Goal: Task Accomplishment & Management: Manage account settings

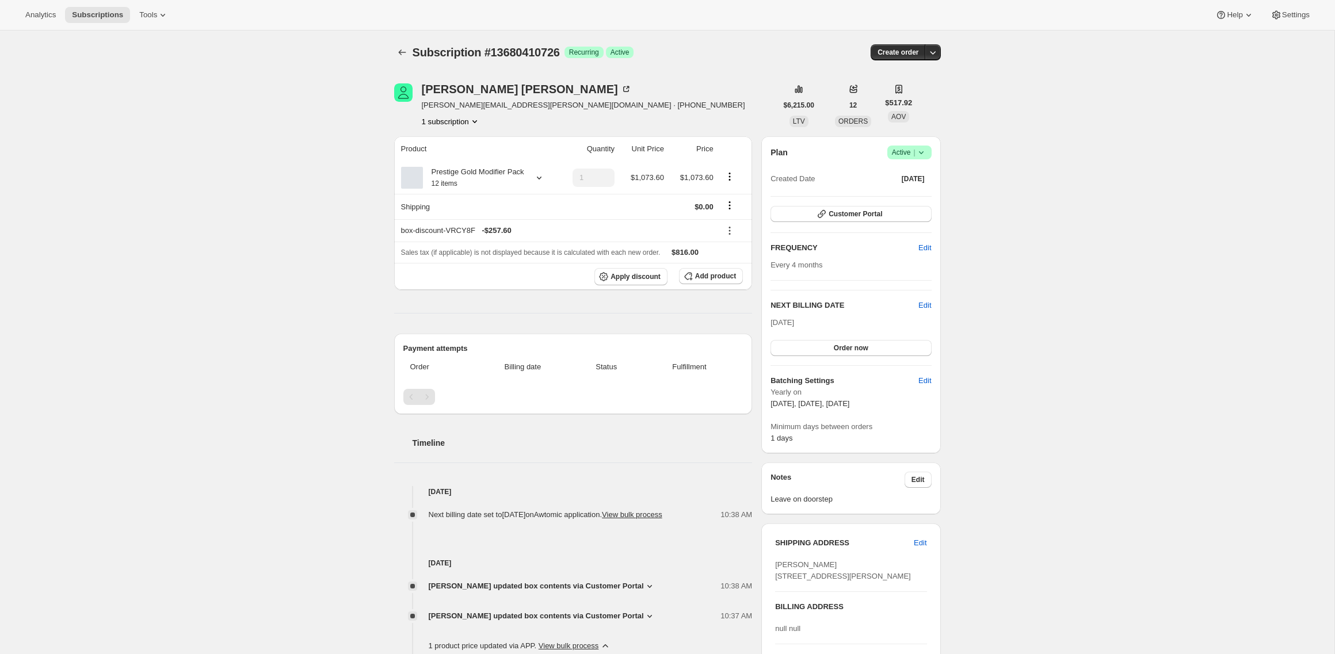
scroll to position [2, 0]
drag, startPoint x: 0, startPoint y: 0, endPoint x: 155, endPoint y: 89, distance: 179.2
click at [155, 89] on div "Subscription #13680410726. This page is ready Subscription #13680410726 Success…" at bounding box center [667, 473] width 1335 height 890
click at [366, 63] on div "Subscription #13680410726. This page is ready Subscription #13680410726 Success…" at bounding box center [667, 473] width 1335 height 890
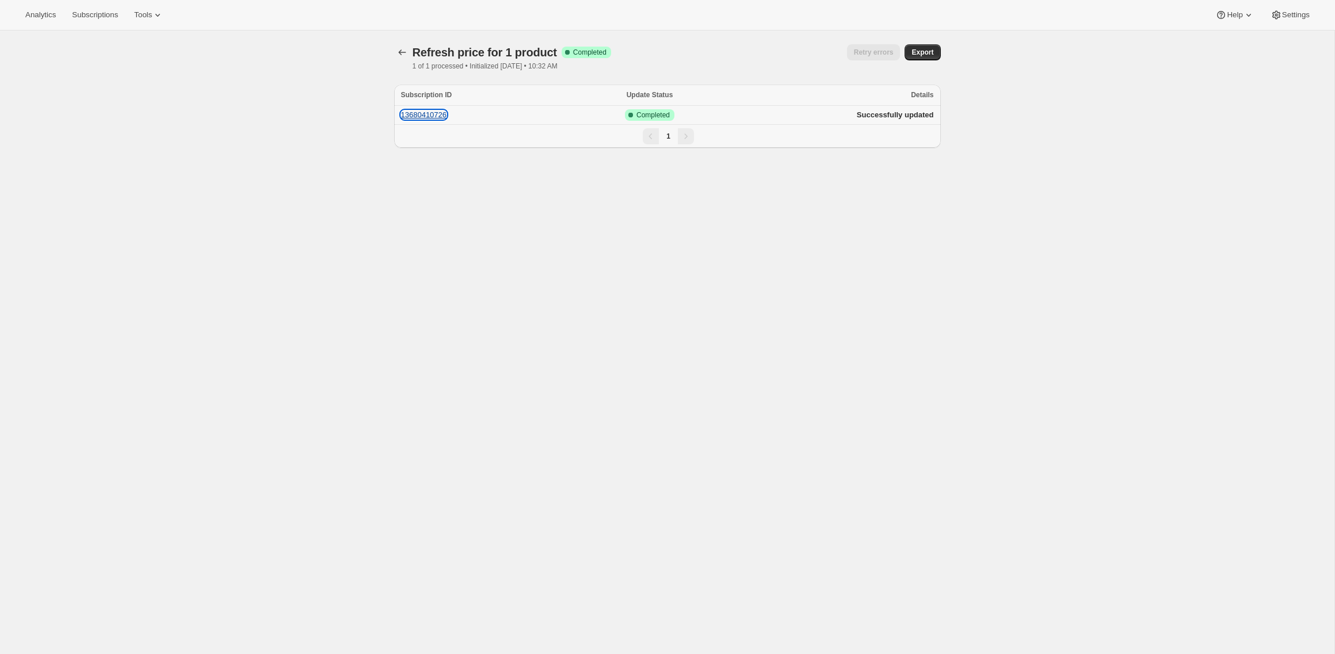
click at [427, 116] on button "13680410726" at bounding box center [424, 115] width 46 height 9
click at [93, 14] on span "Subscriptions" at bounding box center [95, 14] width 46 height 9
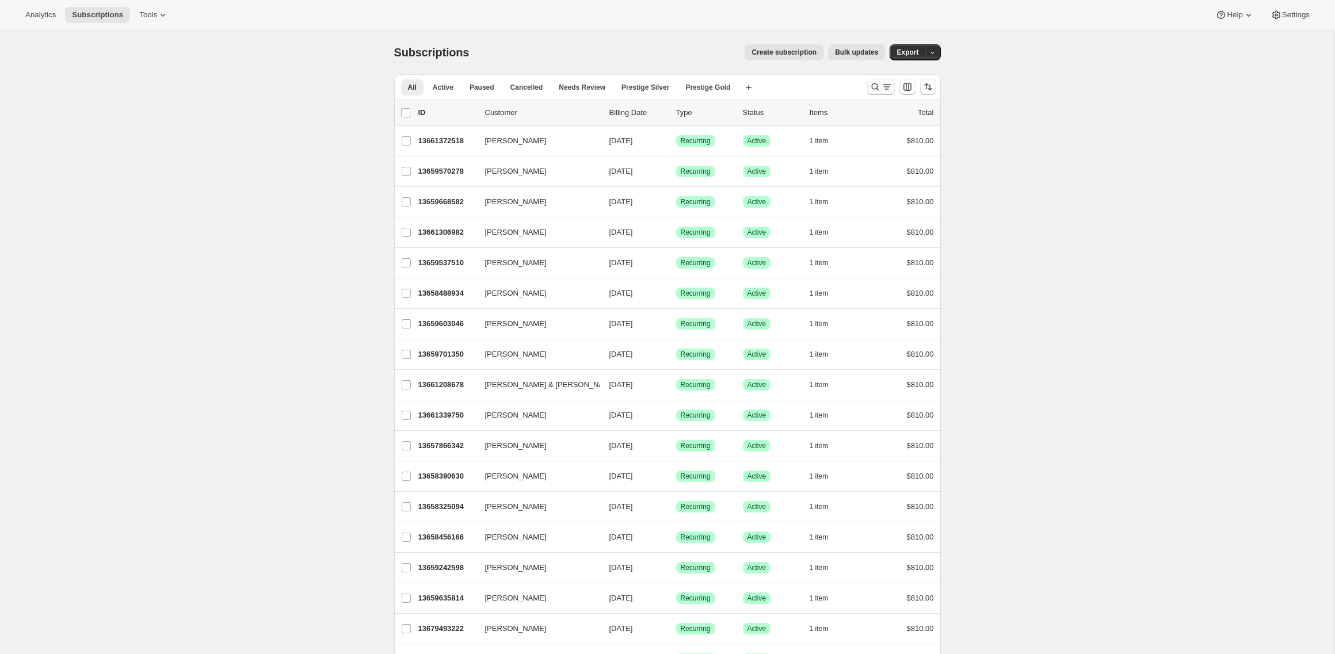
click at [870, 88] on icon "Search and filter results" at bounding box center [876, 87] width 12 height 12
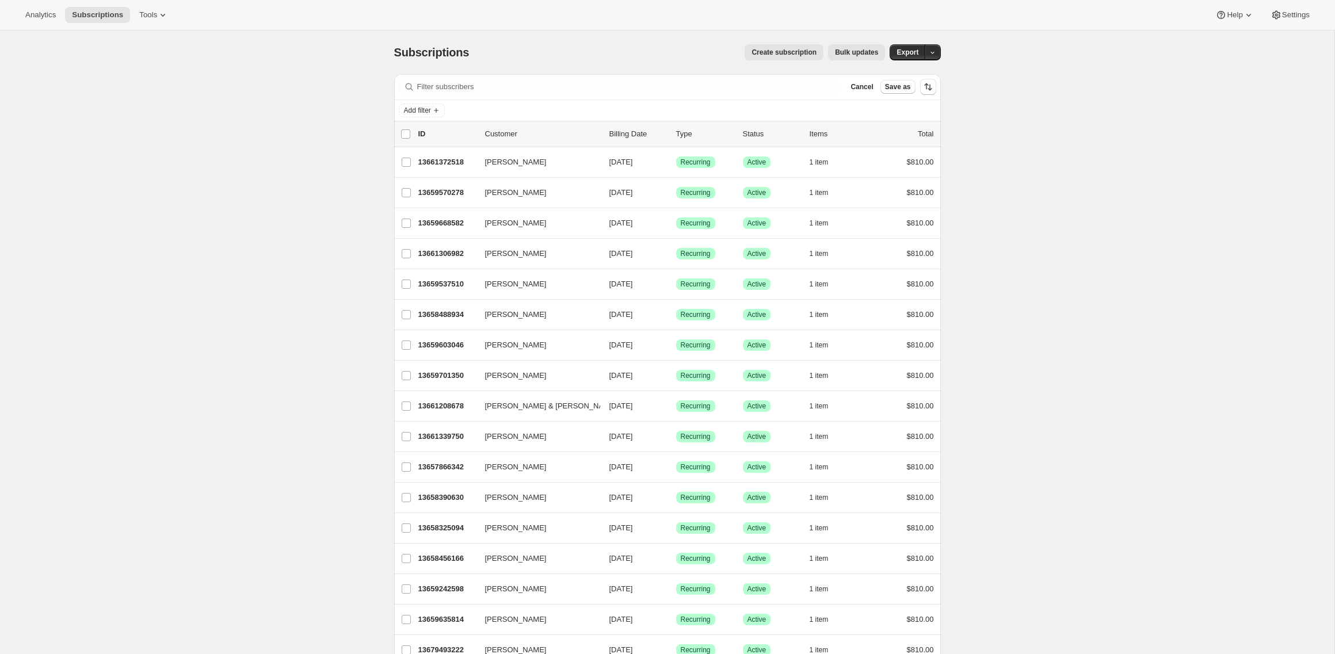
click at [51, 12] on span "Analytics" at bounding box center [40, 14] width 31 height 9
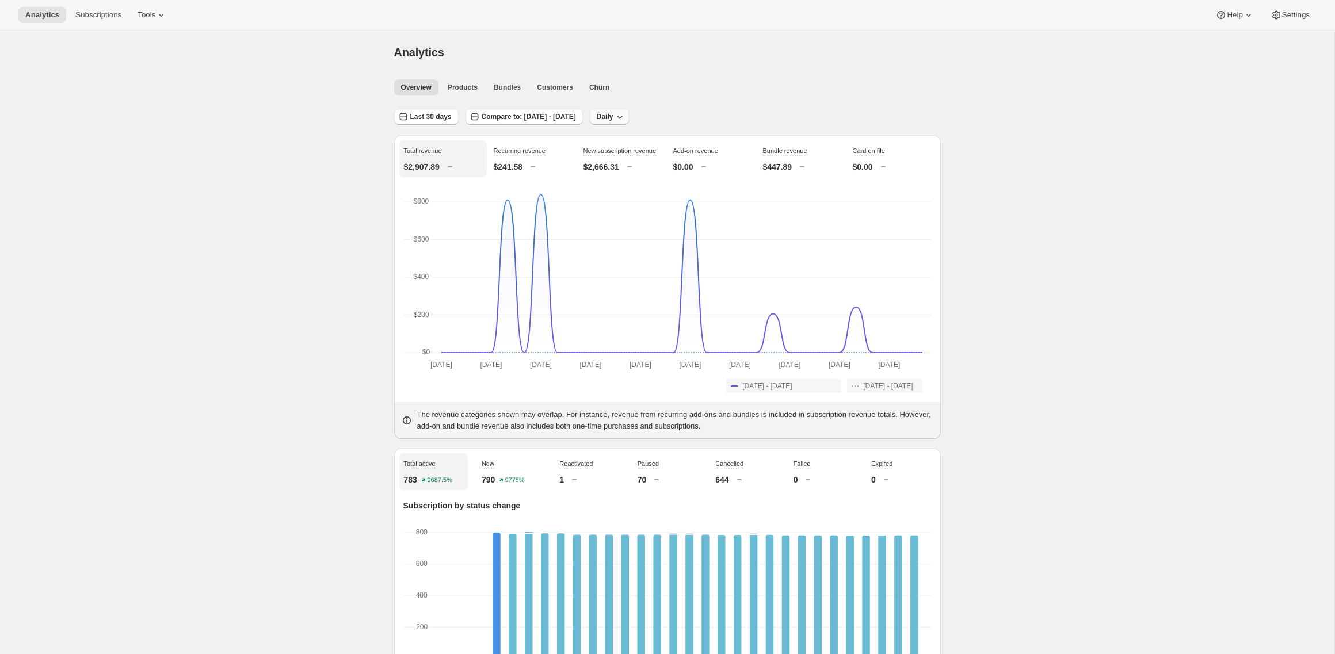
click at [614, 112] on span "Daily" at bounding box center [605, 116] width 17 height 9
click at [651, 178] on span "Monthly" at bounding box center [650, 180] width 26 height 9
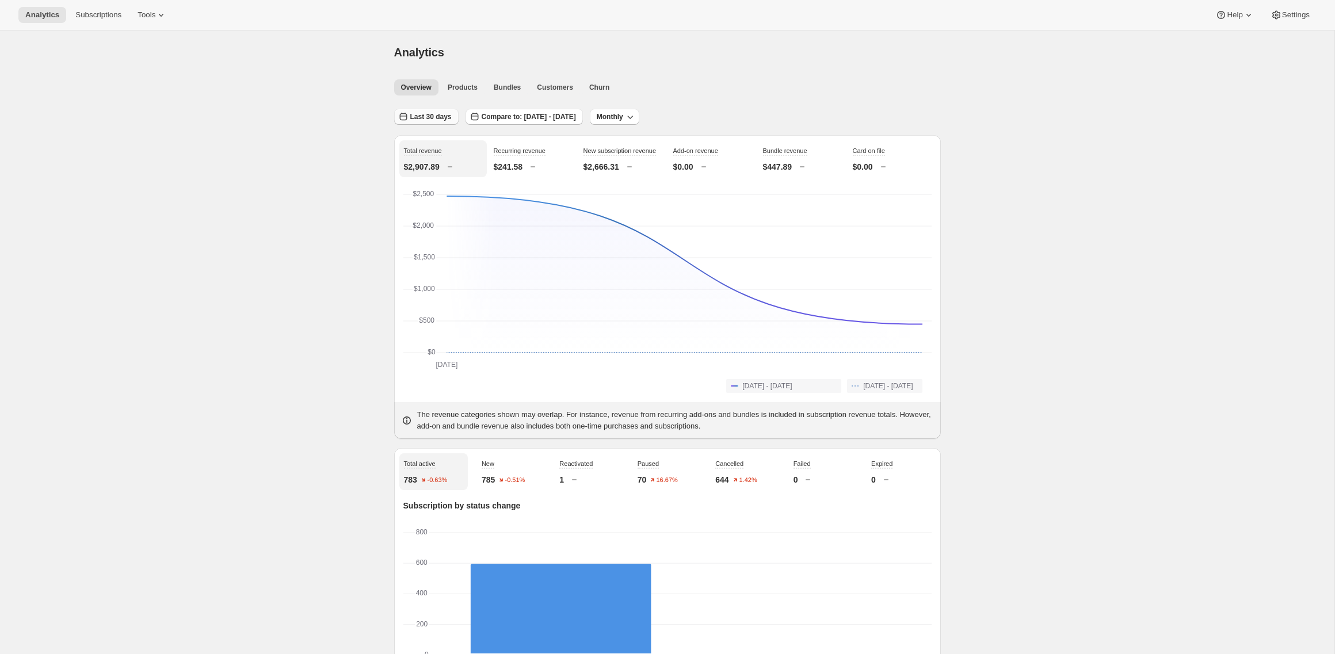
click at [444, 123] on button "Last 30 days" at bounding box center [426, 117] width 64 height 16
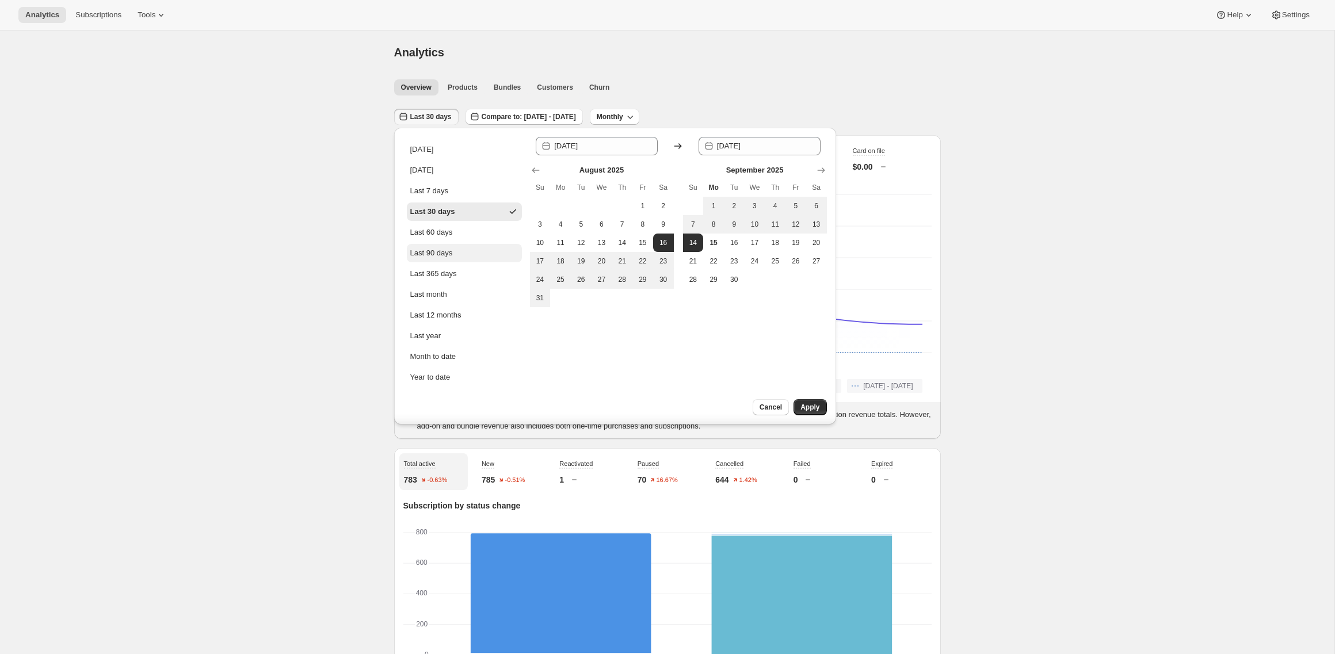
click at [458, 258] on button "Last 90 days" at bounding box center [464, 253] width 115 height 18
type input "2025-06-17"
click at [808, 413] on button "Apply" at bounding box center [810, 407] width 33 height 16
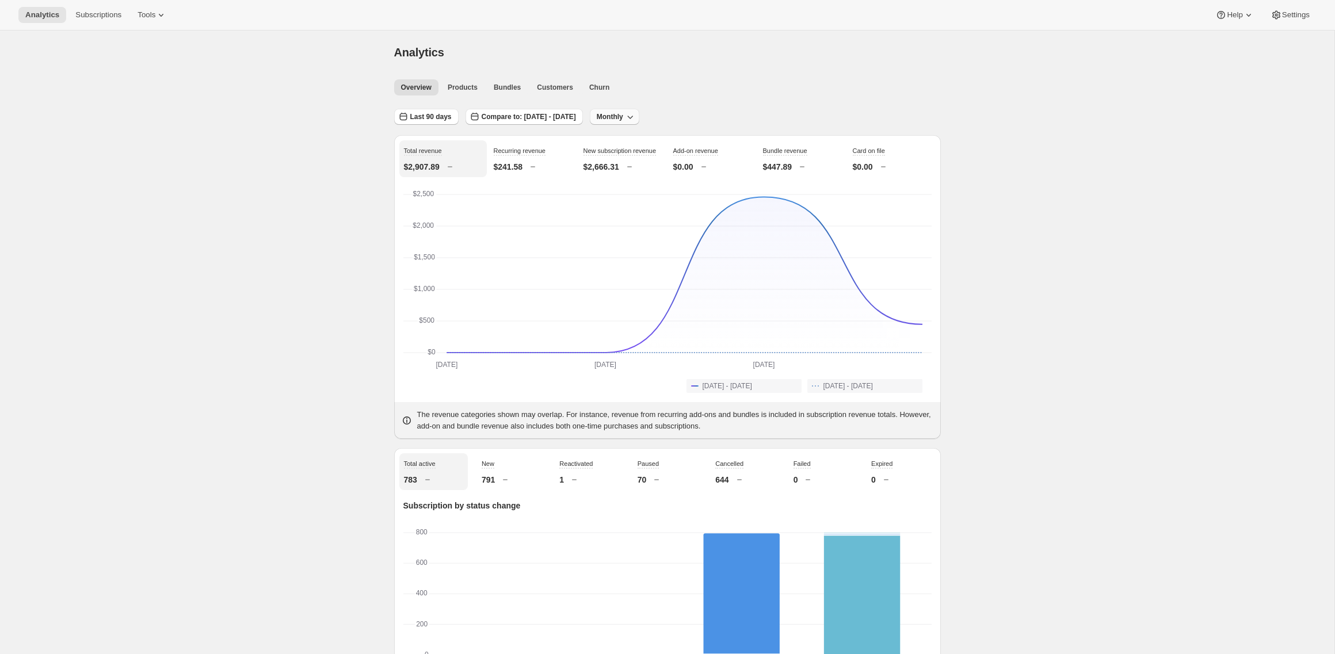
click at [623, 117] on span "Monthly" at bounding box center [610, 116] width 26 height 9
click at [663, 158] on span "Weekly" at bounding box center [658, 160] width 24 height 9
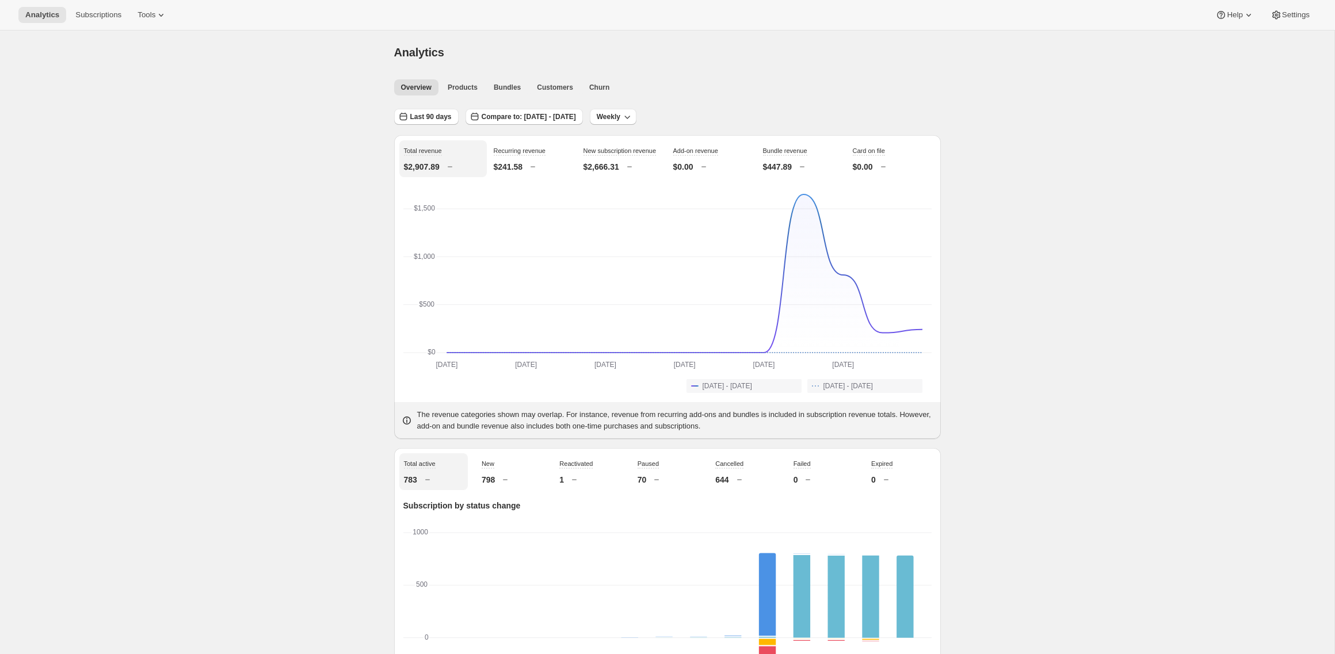
click at [783, 162] on p "$447.89" at bounding box center [777, 167] width 29 height 12
click at [440, 169] on p "$2,907.89" at bounding box center [422, 167] width 36 height 12
click at [463, 89] on span "Products" at bounding box center [463, 87] width 30 height 9
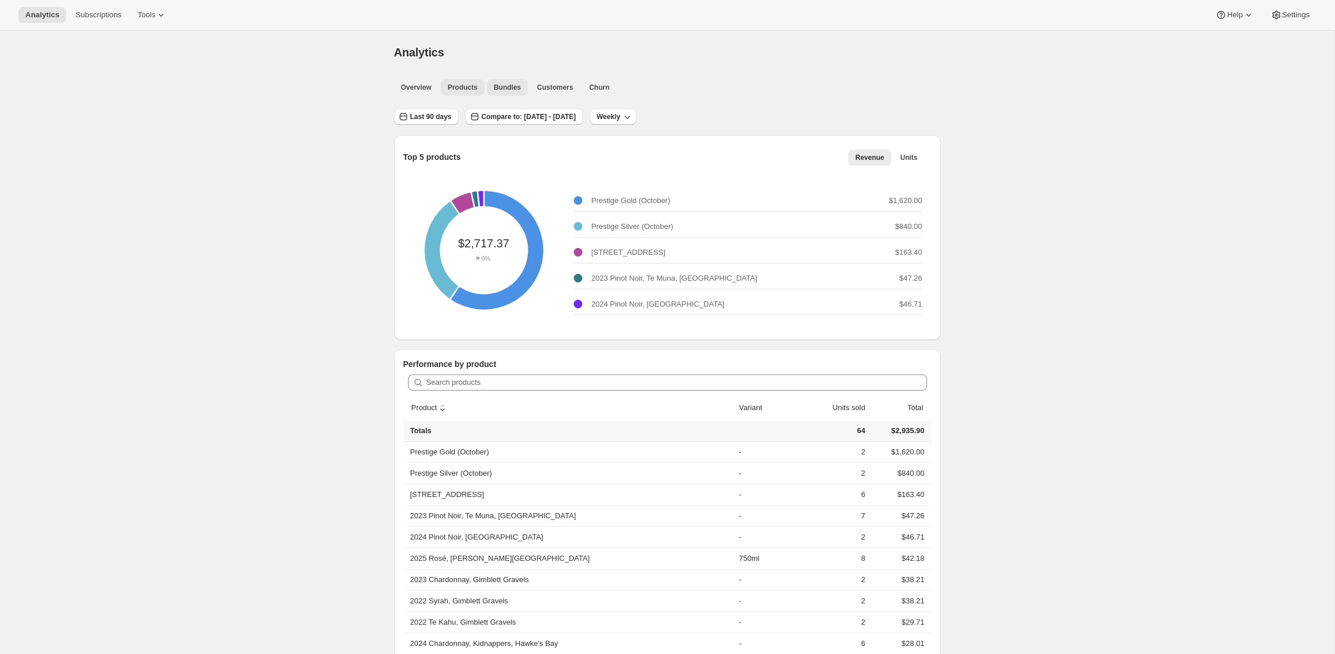
click at [515, 90] on span "Bundles" at bounding box center [507, 87] width 27 height 9
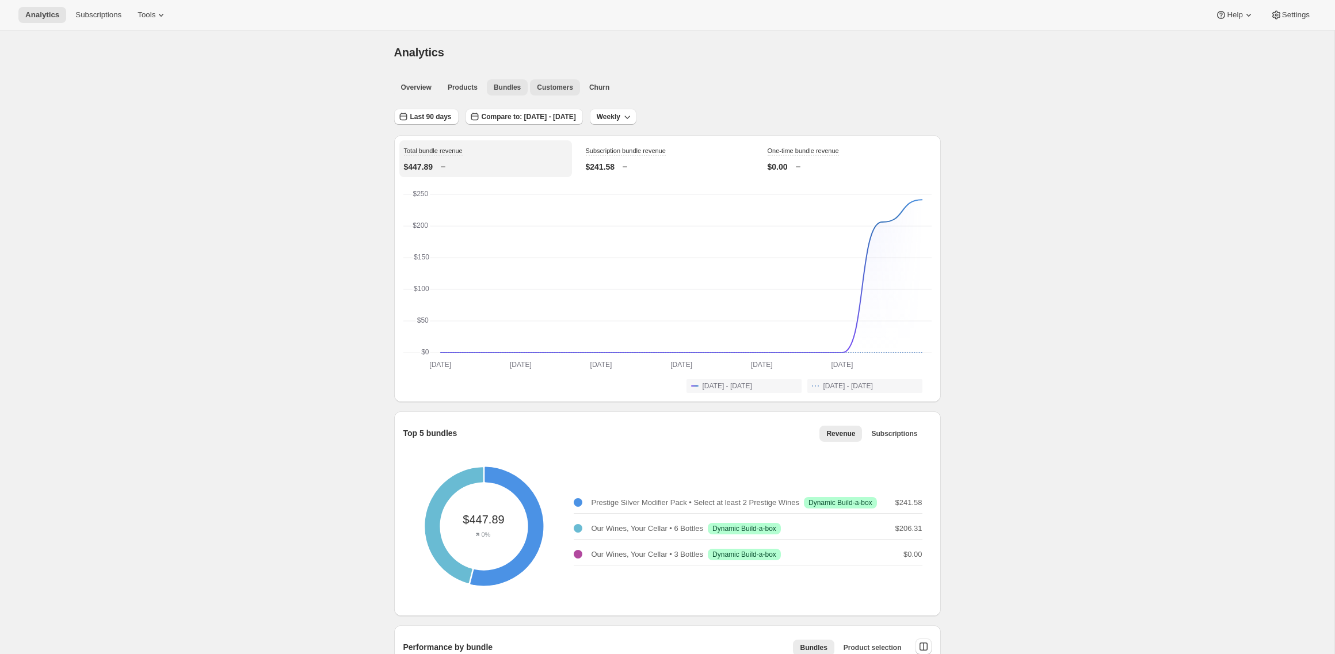
click at [568, 89] on span "Customers" at bounding box center [555, 87] width 36 height 9
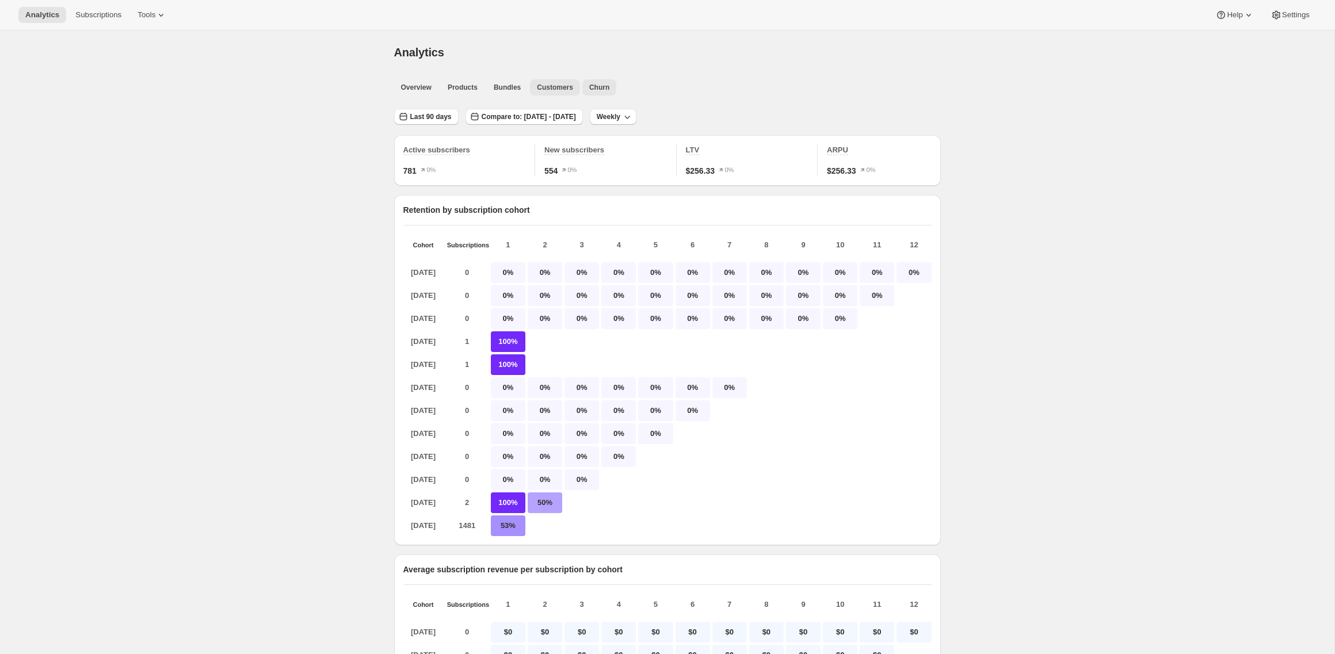
click at [597, 87] on span "Churn" at bounding box center [599, 87] width 20 height 9
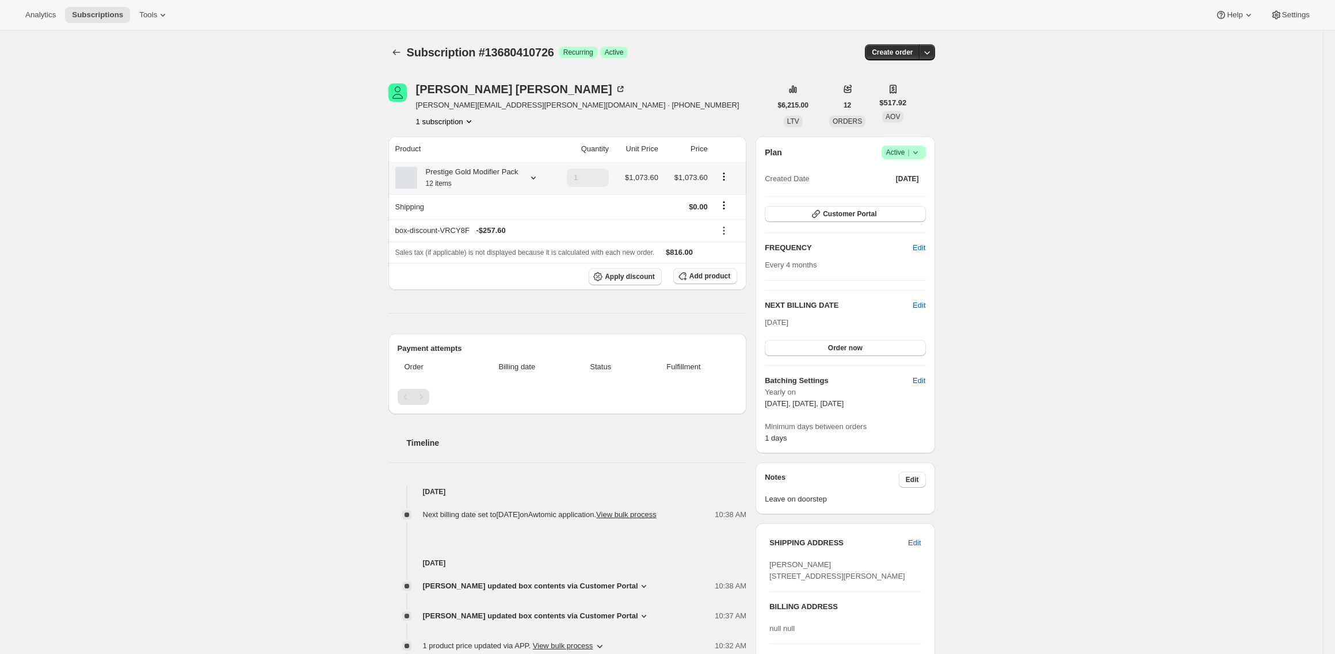
click at [535, 180] on icon at bounding box center [534, 178] width 12 height 12
click at [340, 122] on div "Subscription #13680410726. This page is ready Subscription #13680410726 Success…" at bounding box center [661, 460] width 1323 height 859
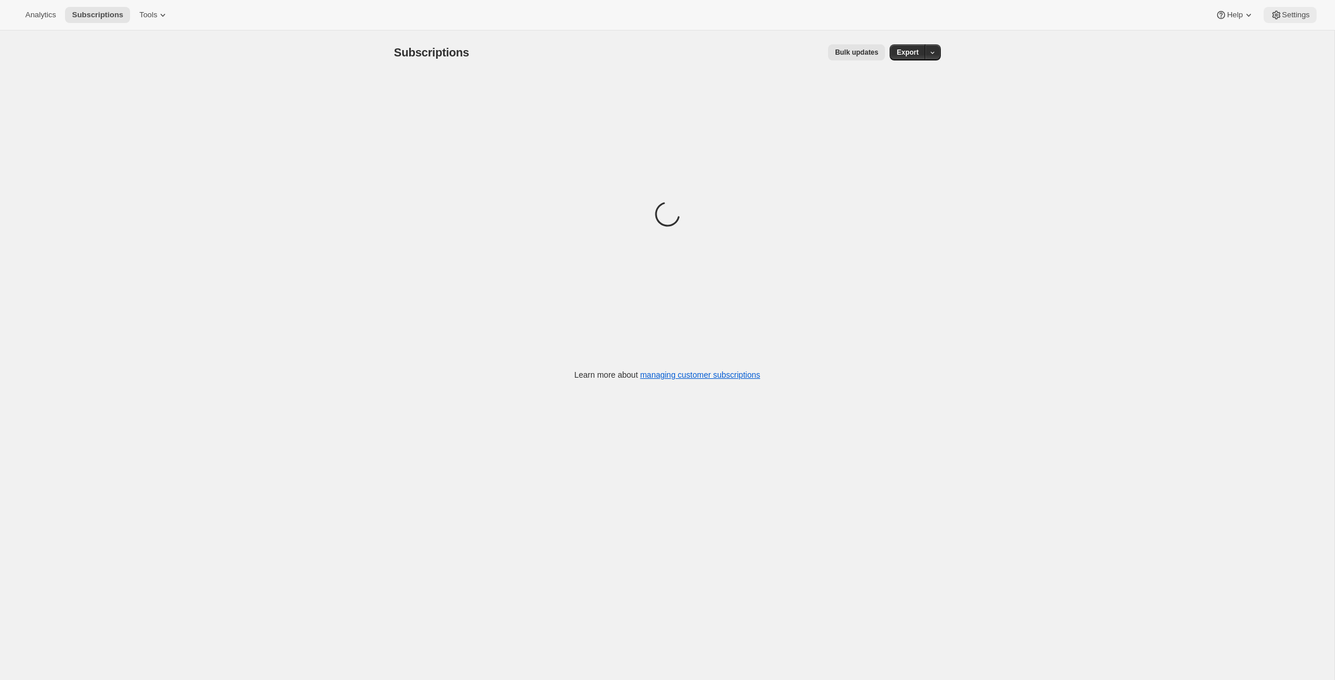
click at [1305, 17] on span "Settings" at bounding box center [1296, 14] width 28 height 9
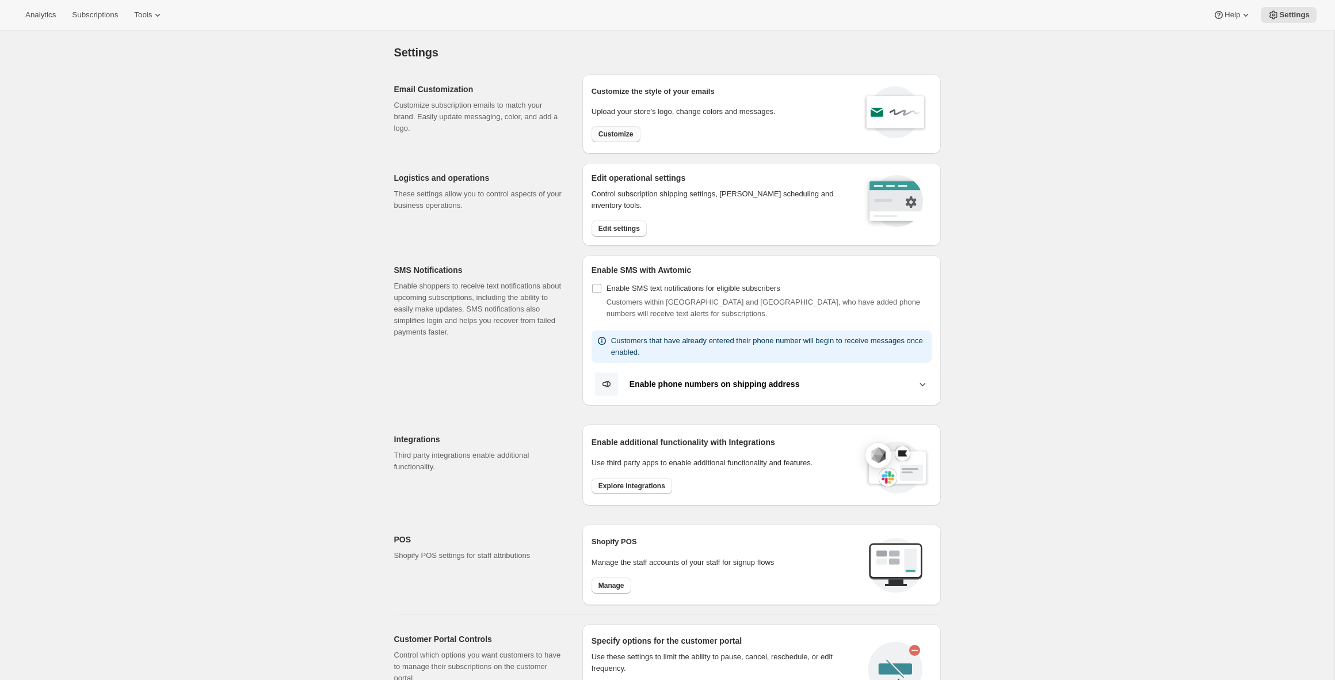
click at [609, 139] on button "Customize" at bounding box center [616, 134] width 49 height 16
select select "subscriptionMessage"
select select "5"
select select "15"
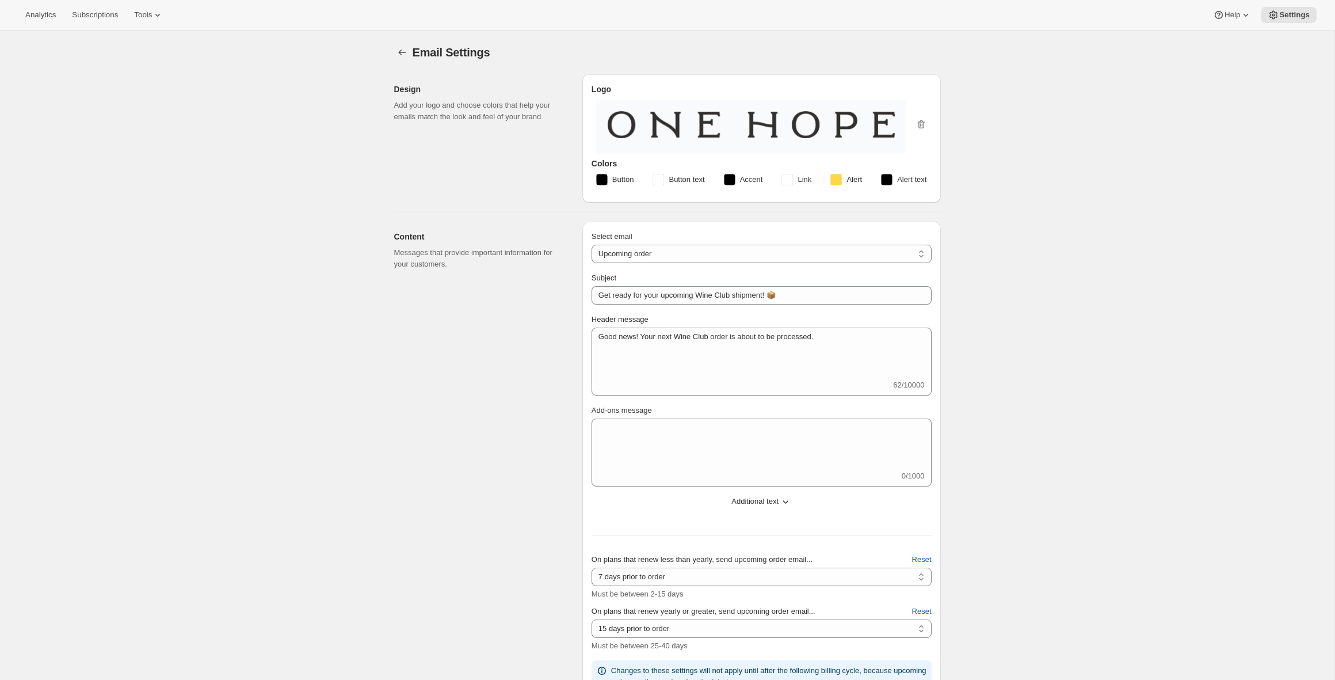
type input "Get ready for your upcoming Wine Club shipment! 📦"
type textarea "Good news! Your next Wine Club order is about to be processed."
select select "7"
type input "ONEHOPE Wine"
checkbox input "false"
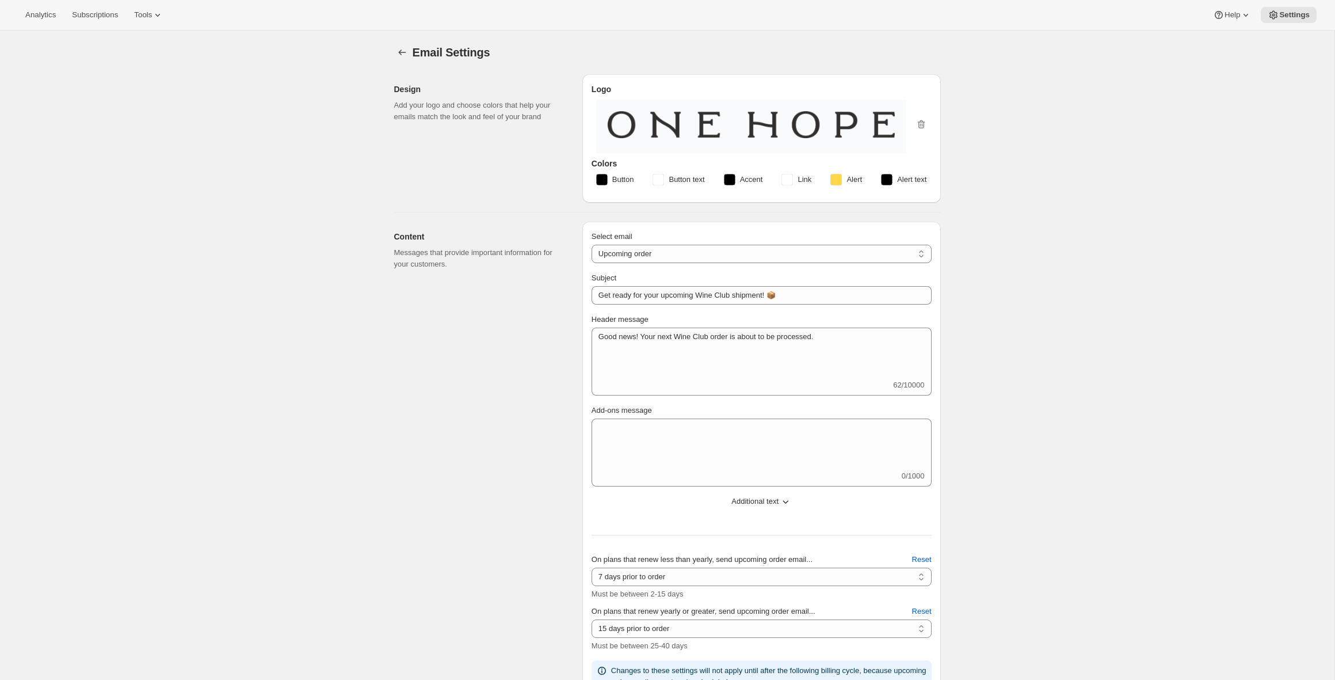
checkbox input "false"
type input "brittany@onehopewine.com"
checkbox input "true"
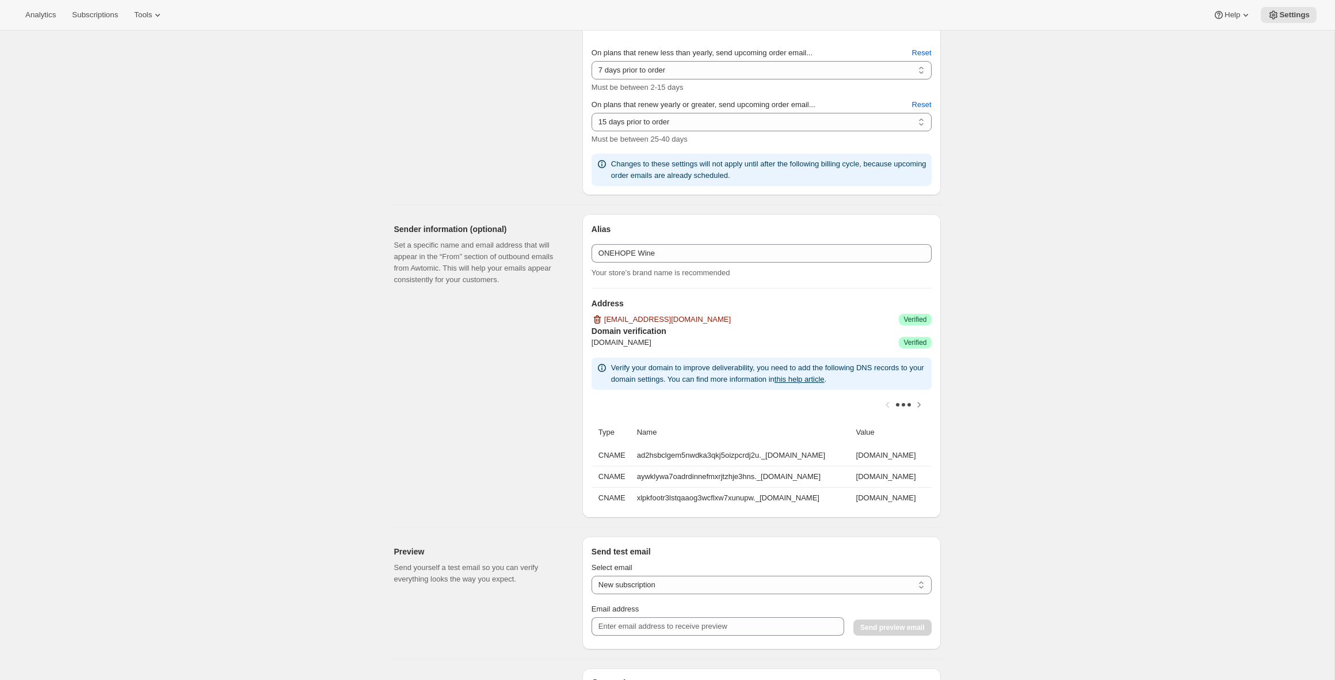
scroll to position [540, 0]
